Goal: Information Seeking & Learning: Learn about a topic

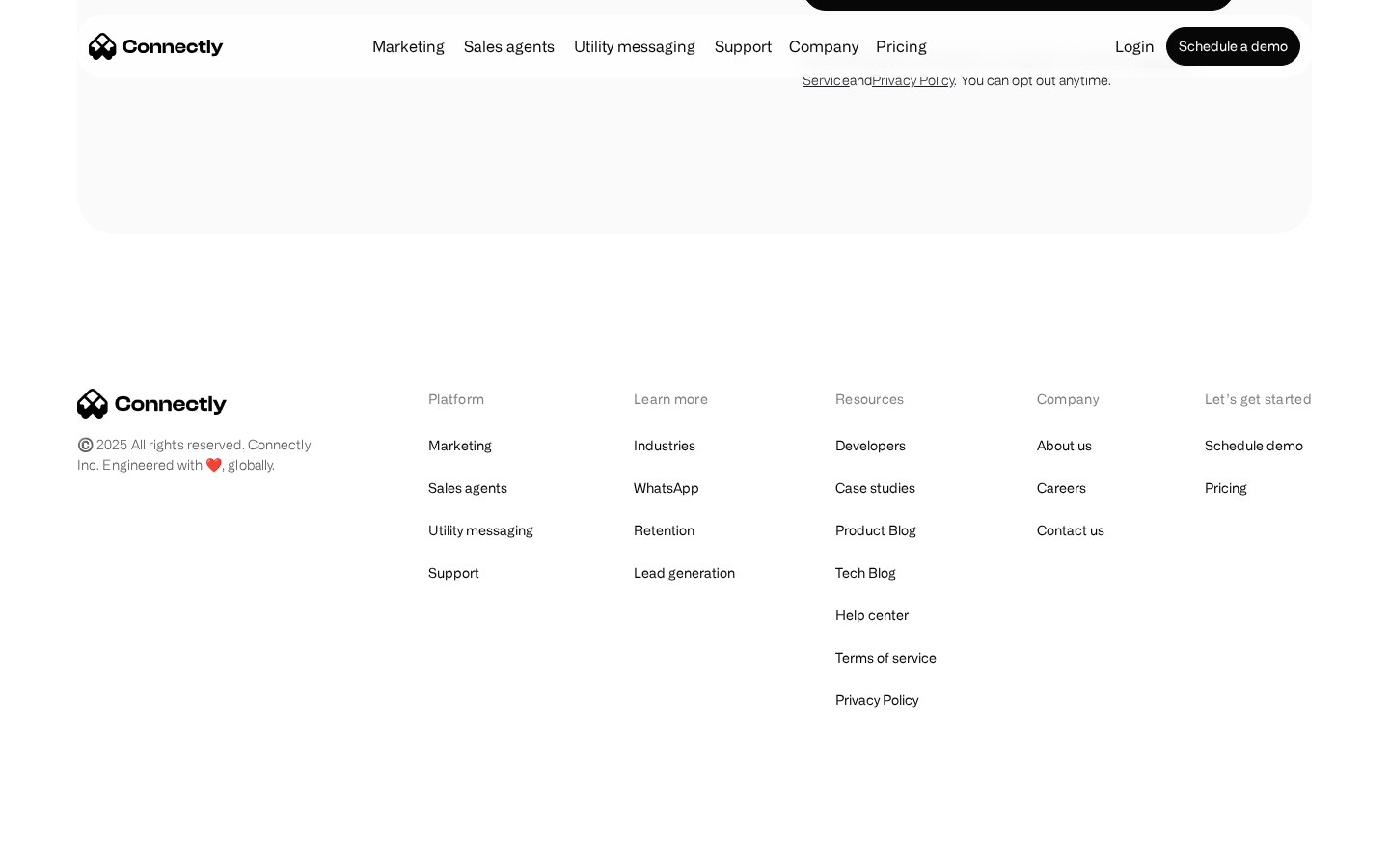
scroll to position [2048, 0]
